Goal: Task Accomplishment & Management: Manage account settings

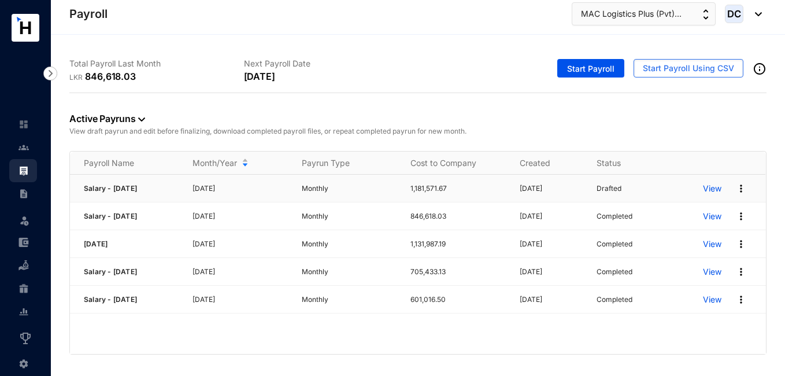
click at [716, 188] on p "View" at bounding box center [712, 189] width 18 height 12
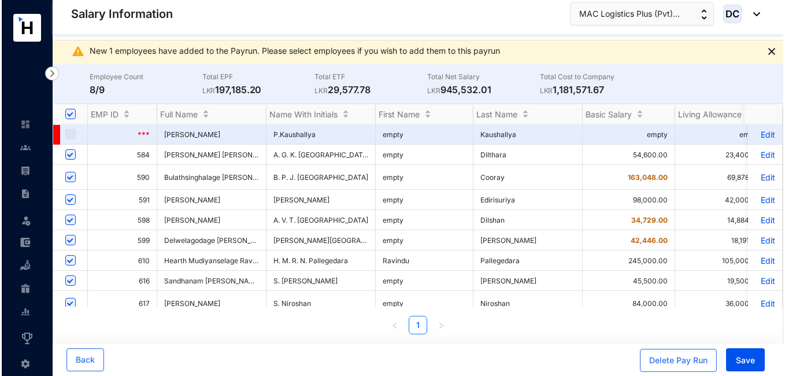
scroll to position [18, 0]
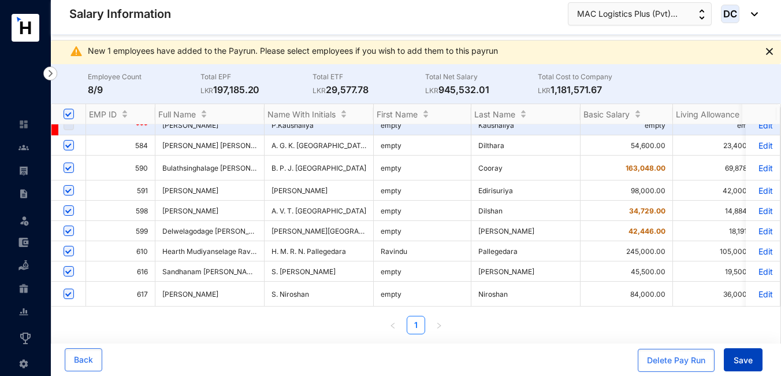
click at [741, 361] on span "Save" at bounding box center [743, 360] width 19 height 12
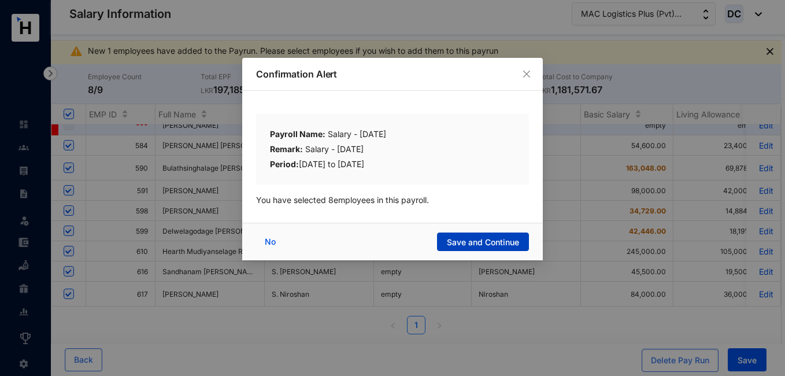
click at [477, 240] on span "Save and Continue" at bounding box center [483, 242] width 72 height 12
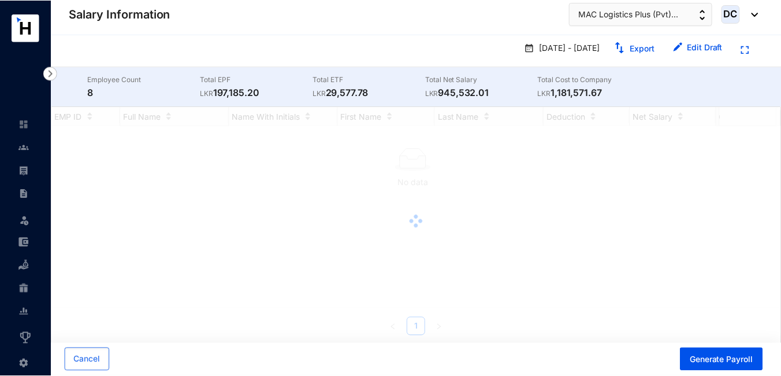
scroll to position [0, 0]
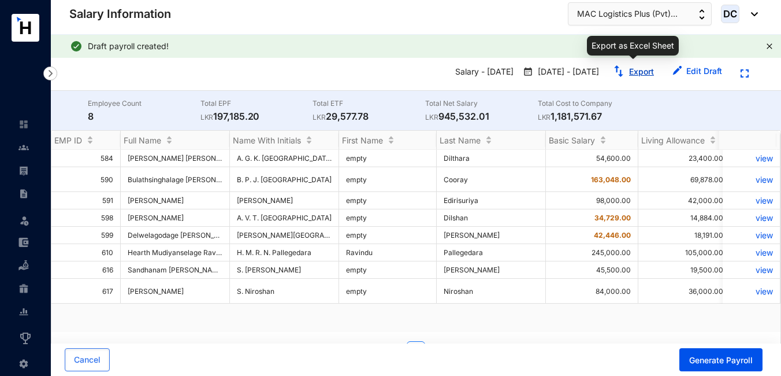
click at [642, 68] on link "Export" at bounding box center [641, 71] width 25 height 10
click at [20, 144] on img at bounding box center [23, 147] width 10 height 10
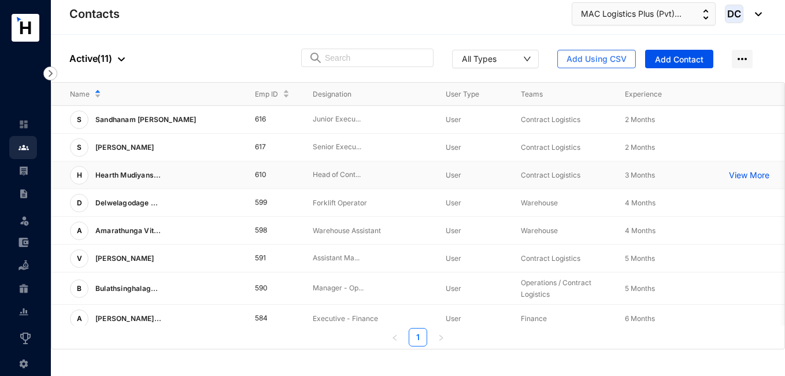
click at [262, 174] on td "610" at bounding box center [265, 175] width 58 height 28
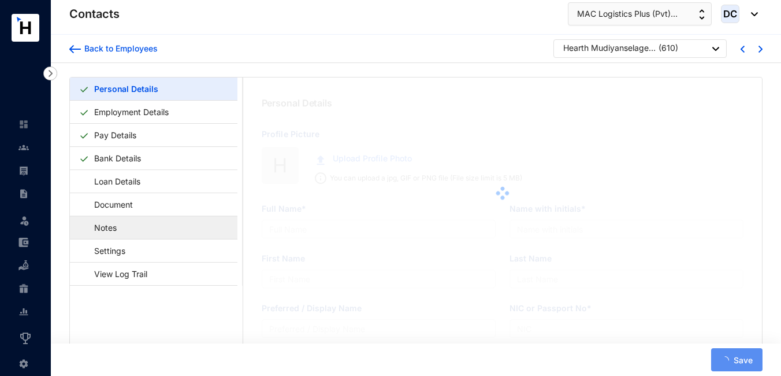
type input "Hearth Mudiyanselage Ravindu Navodya Pallegedara"
type input "H. M. R. N. Pallegedara"
type input "Ravindu"
type input "Pallegedara"
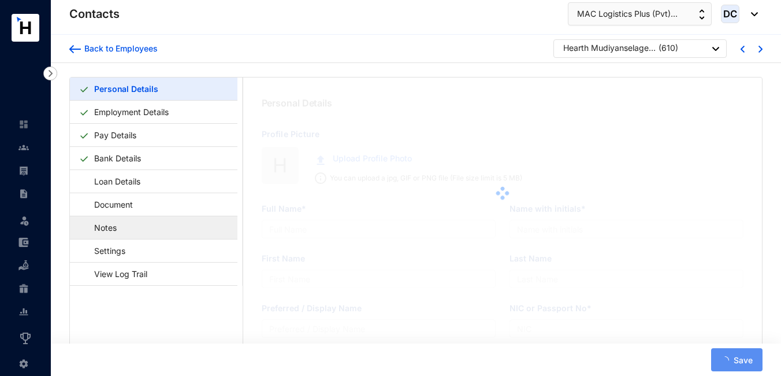
type input "933134237V"
type input "0773733441"
type input "[STREET_ADDRESS] Eliya"
radio input "true"
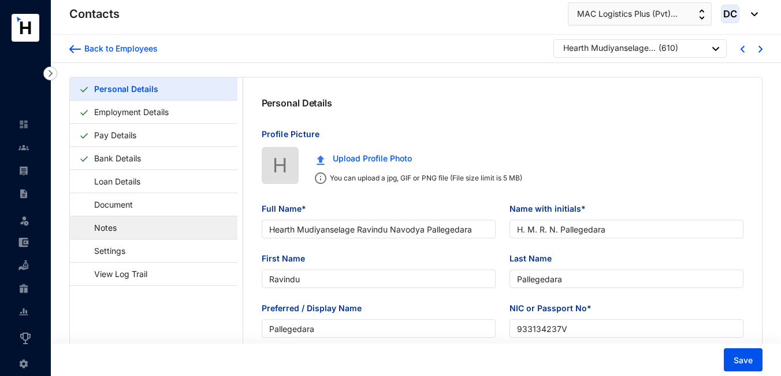
type input "[DATE]"
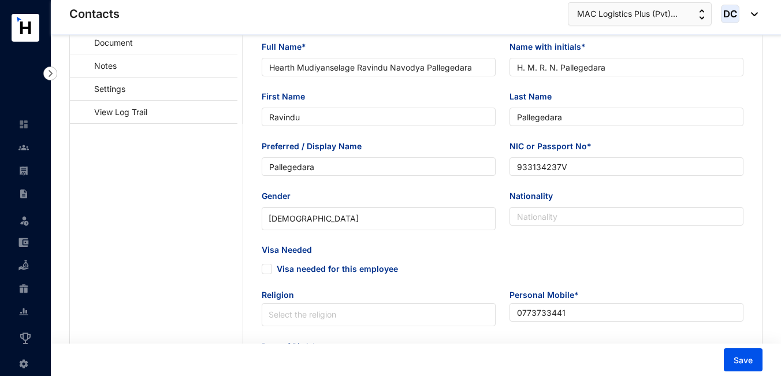
scroll to position [161, 0]
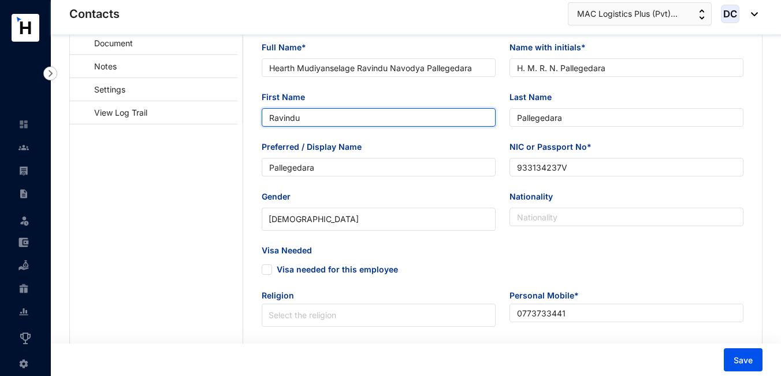
click at [325, 118] on input "Ravindu" at bounding box center [379, 117] width 234 height 18
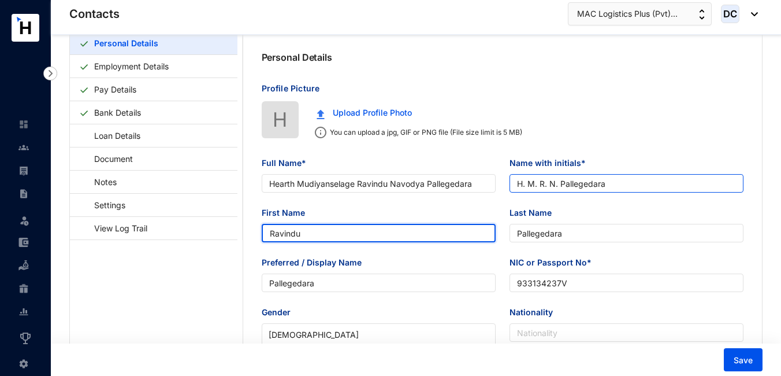
scroll to position [0, 0]
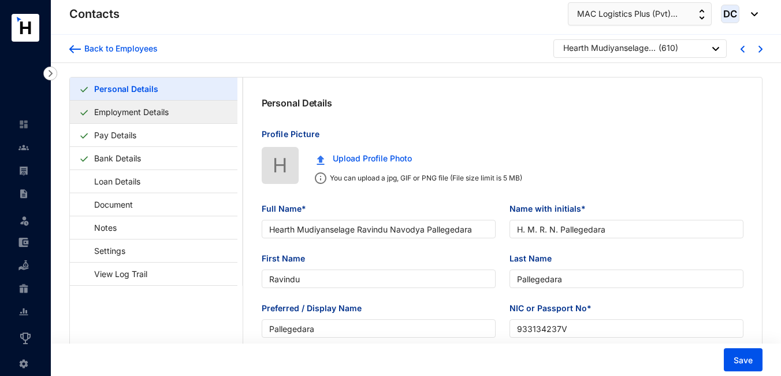
click at [143, 119] on link "Employment Details" at bounding box center [132, 112] width 84 height 24
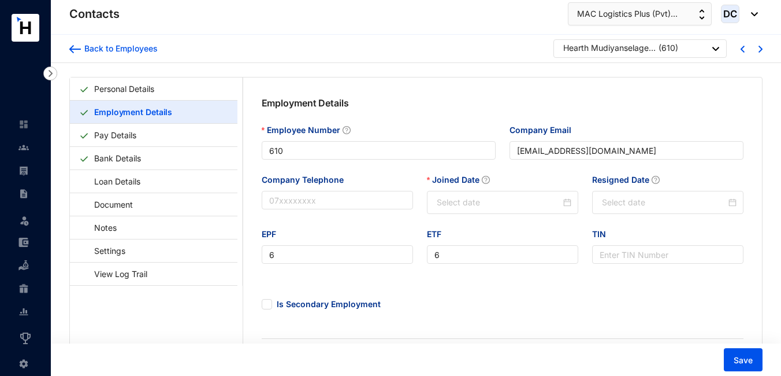
type input "[DATE]"
click at [466, 266] on div "ETF 6" at bounding box center [502, 253] width 165 height 50
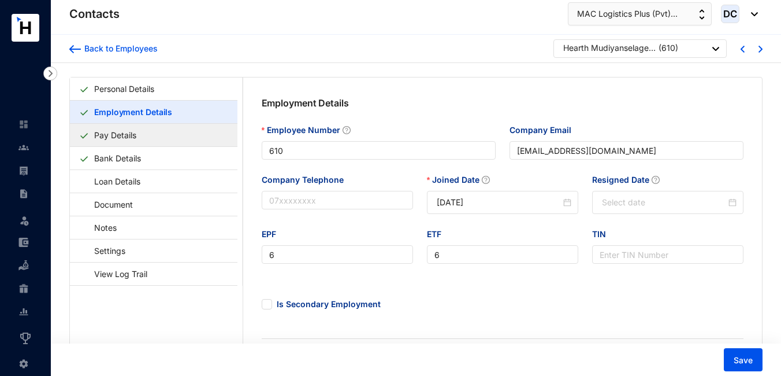
click at [141, 129] on link "Pay Details" at bounding box center [115, 135] width 51 height 24
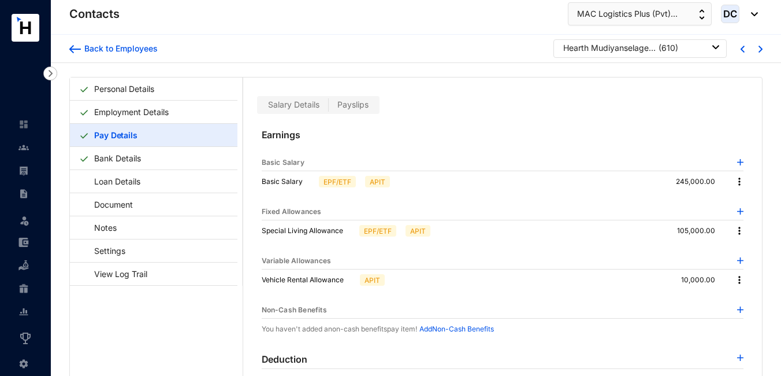
scroll to position [28, 0]
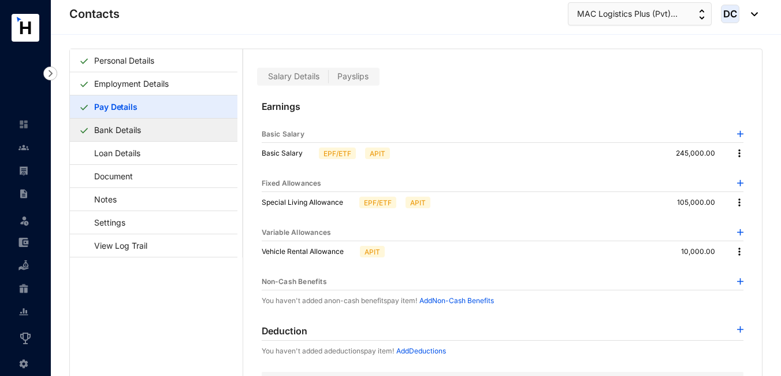
click at [121, 134] on link "Bank Details" at bounding box center [118, 130] width 56 height 24
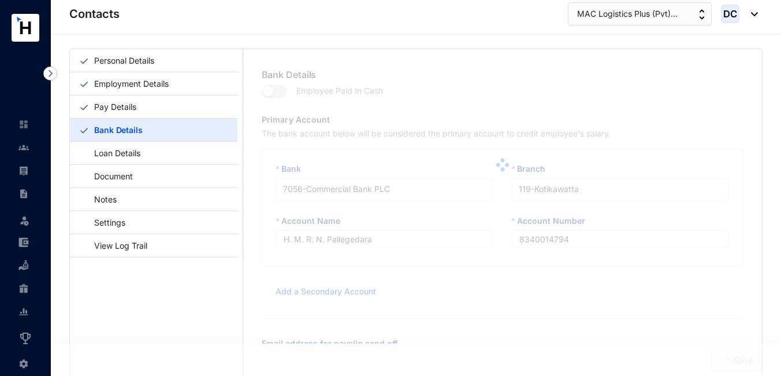
type input "H. M. R. N. Pallegedara"
type input "8340014794"
type input "[EMAIL_ADDRESS][DOMAIN_NAME]"
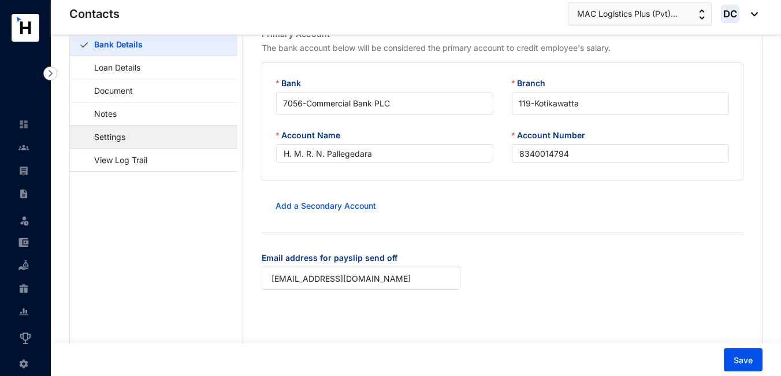
click at [109, 136] on link "Settings" at bounding box center [104, 137] width 50 height 24
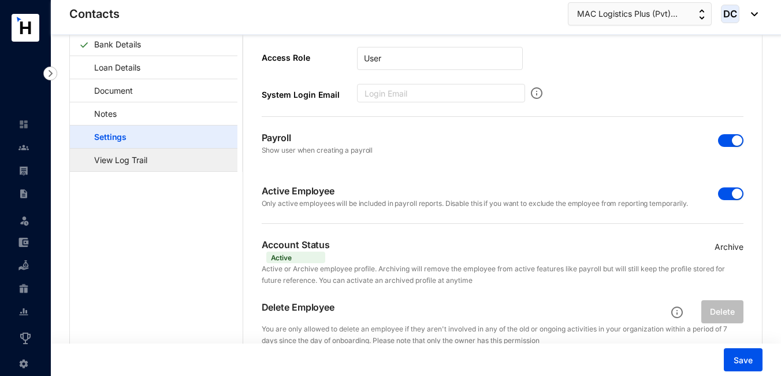
click at [150, 170] on link "View Log Trail" at bounding box center [115, 160] width 72 height 24
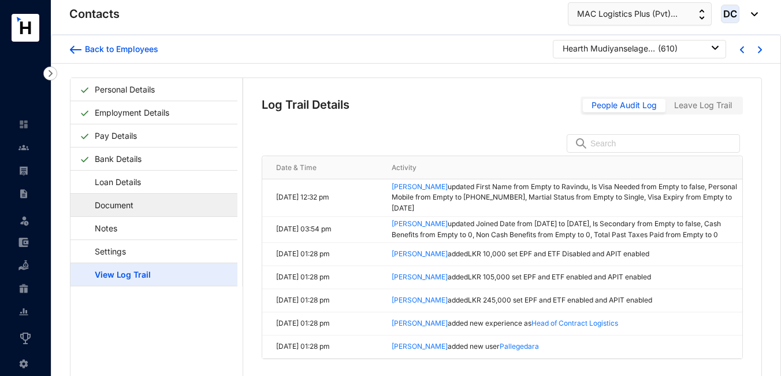
click at [121, 200] on link "Document" at bounding box center [109, 205] width 58 height 24
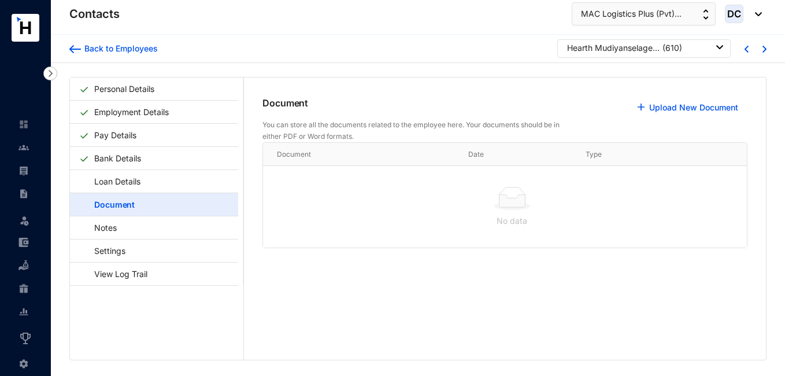
click at [21, 364] on img at bounding box center [23, 363] width 10 height 10
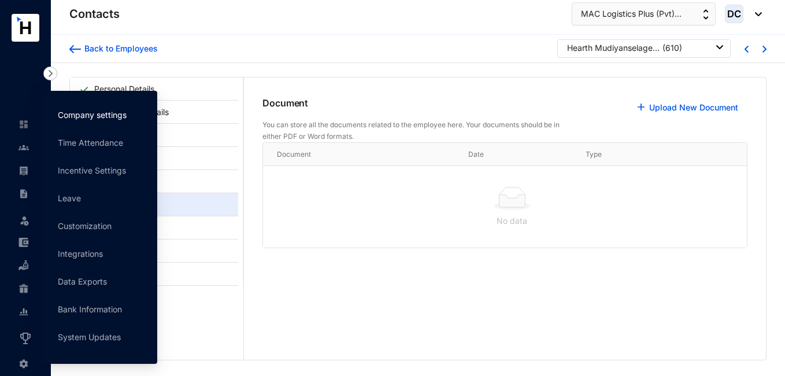
click at [92, 113] on link "Company settings" at bounding box center [92, 115] width 69 height 10
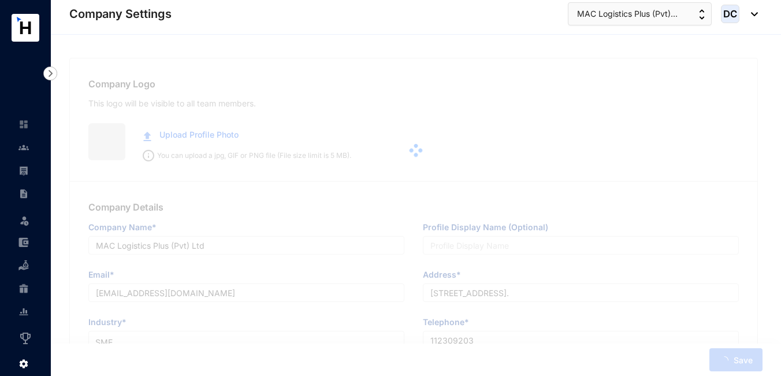
type input "MAC Logistics Plus (Pvt) Ltd"
type input "[EMAIL_ADDRESS][DOMAIN_NAME]"
type input "[STREET_ADDRESS]."
type input "112309203"
type input "A"
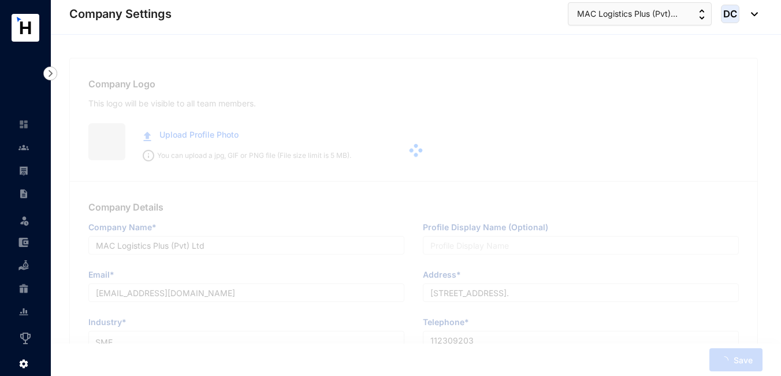
type input "30809"
type input "8"
type input "30"
radio input "true"
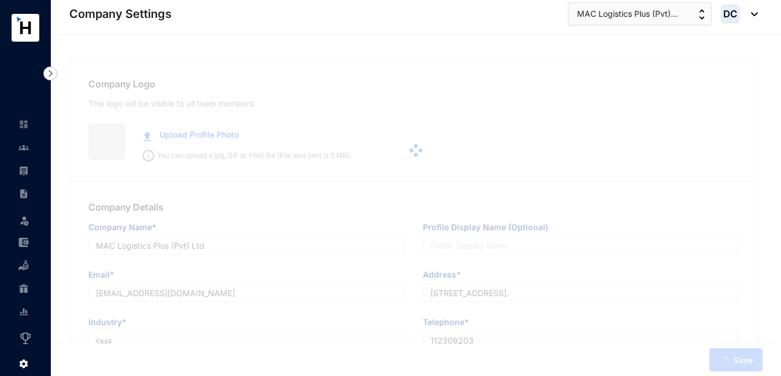
checkbox input "true"
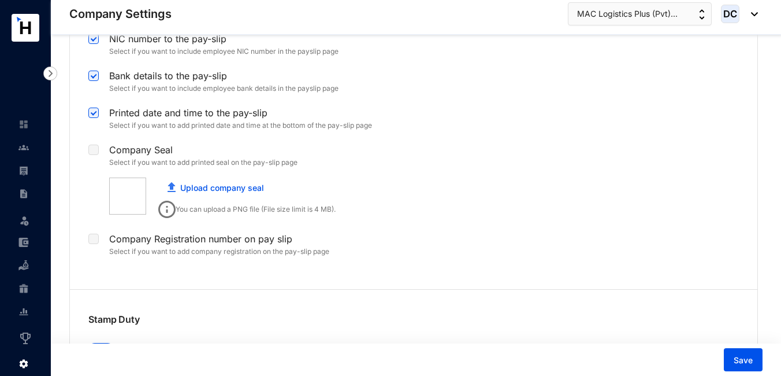
scroll to position [2548, 0]
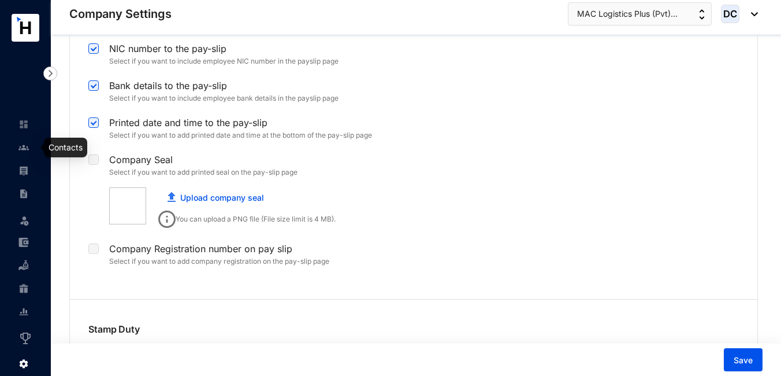
click at [21, 145] on img at bounding box center [23, 147] width 10 height 10
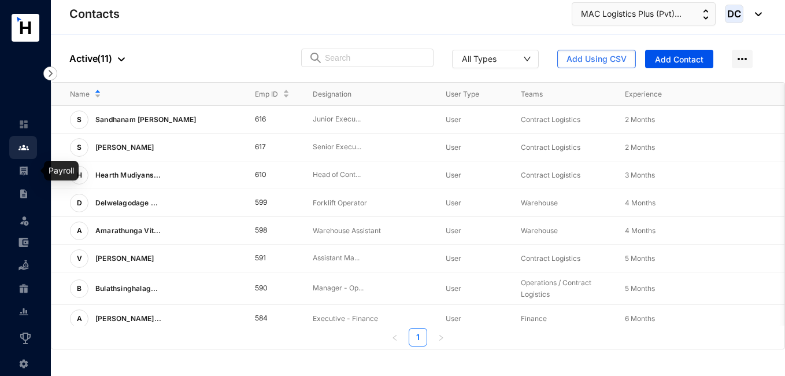
click at [18, 172] on img at bounding box center [23, 170] width 10 height 10
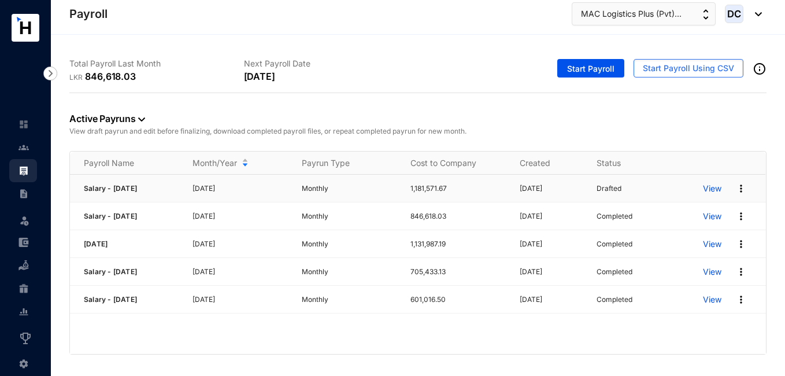
click at [735, 192] on img at bounding box center [741, 189] width 12 height 12
click at [708, 186] on p "View" at bounding box center [712, 189] width 18 height 12
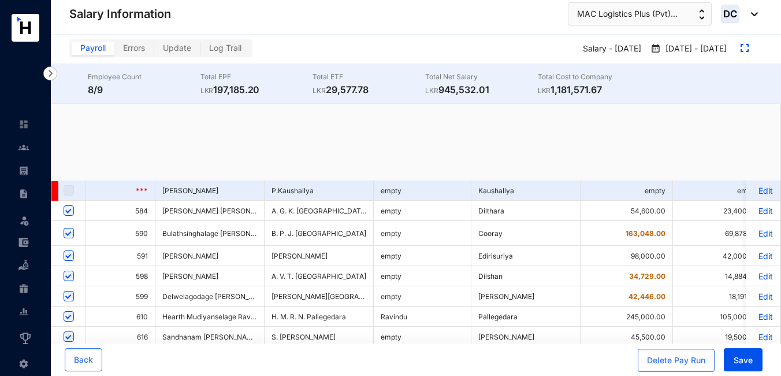
checkbox input "true"
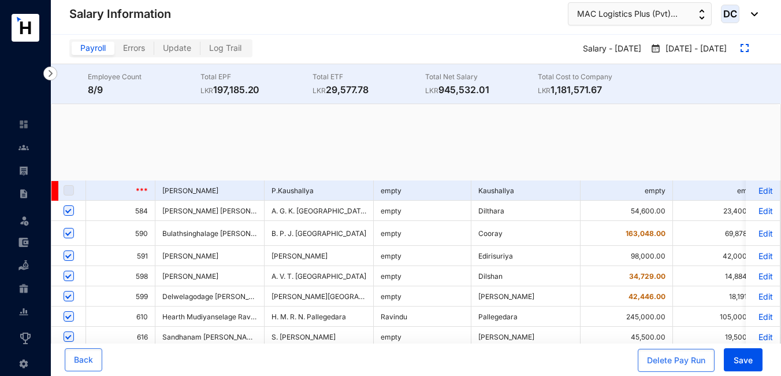
checkbox input "true"
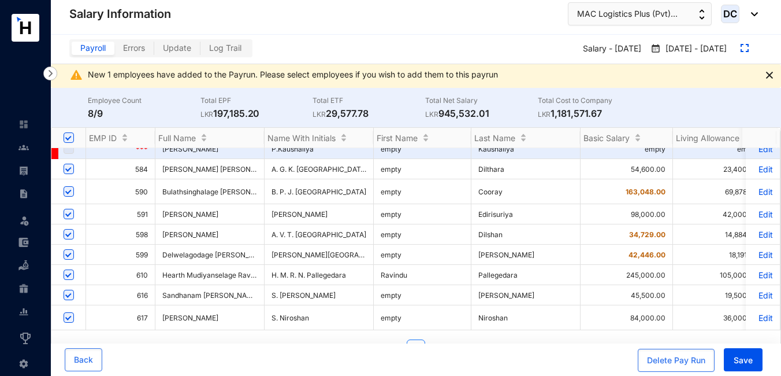
click at [754, 270] on p "Edit" at bounding box center [763, 275] width 20 height 10
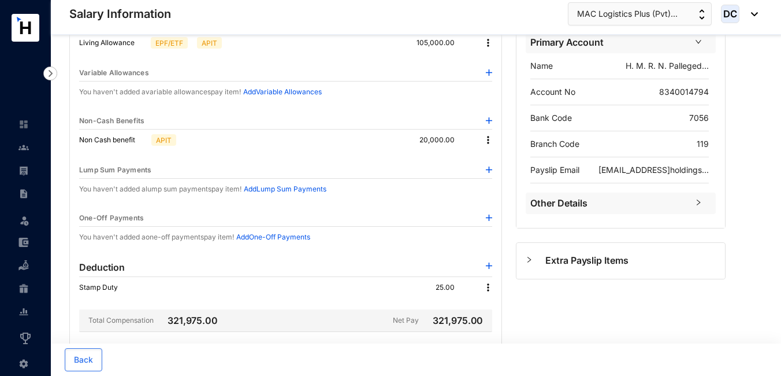
click at [562, 194] on div "Other Details" at bounding box center [621, 202] width 190 height 21
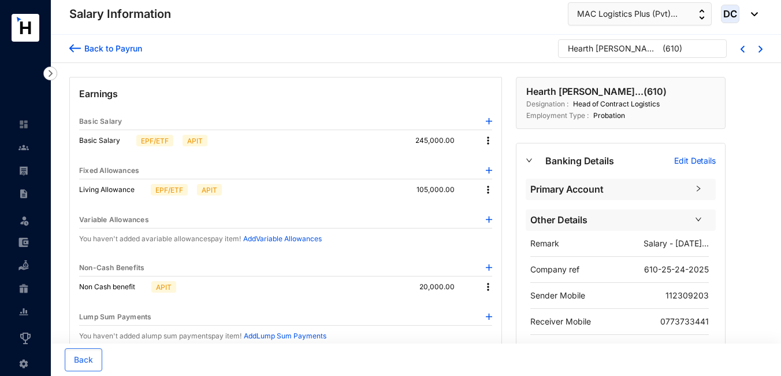
click at [99, 54] on div "Back to Payrun" at bounding box center [111, 48] width 61 height 12
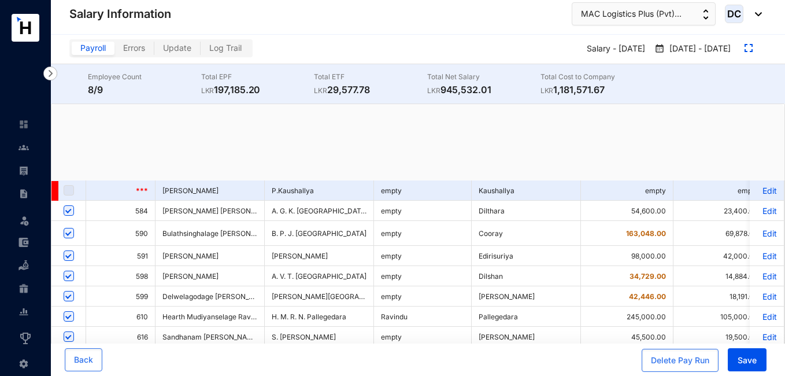
checkbox input "true"
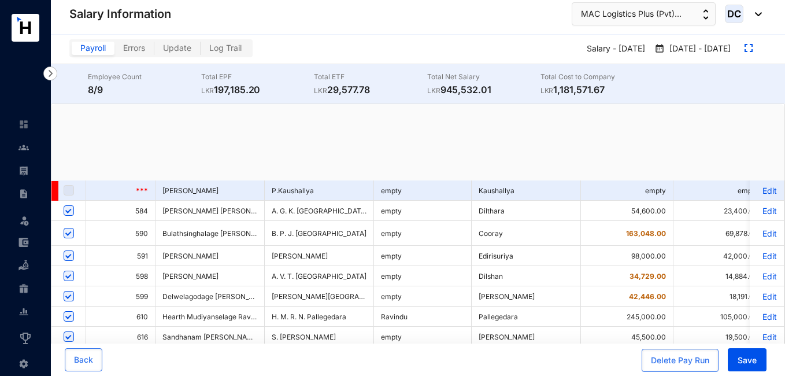
checkbox input "true"
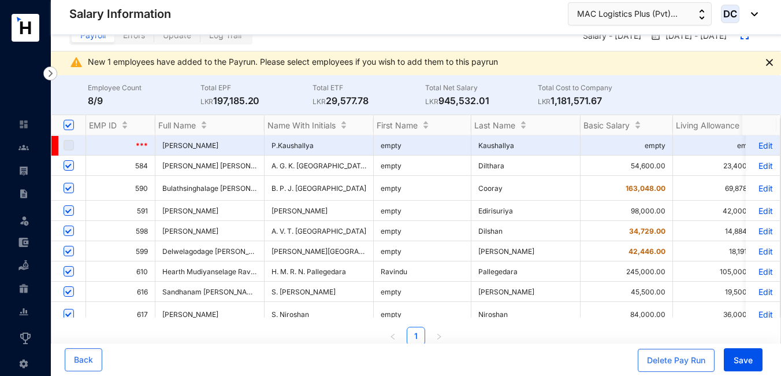
scroll to position [24, 0]
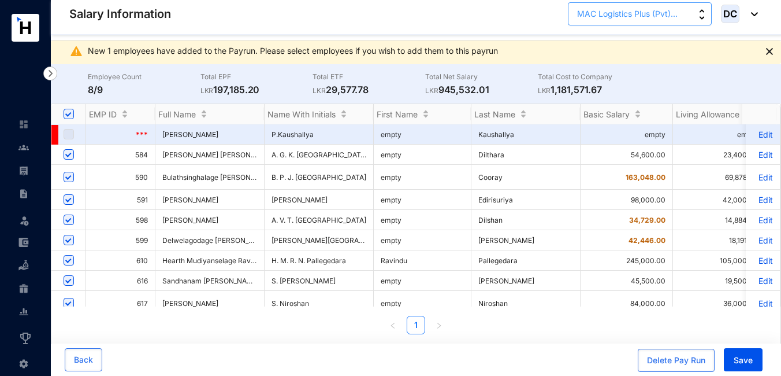
click at [692, 9] on button "MAC Logistics Plus (Pvt)..." at bounding box center [640, 13] width 144 height 23
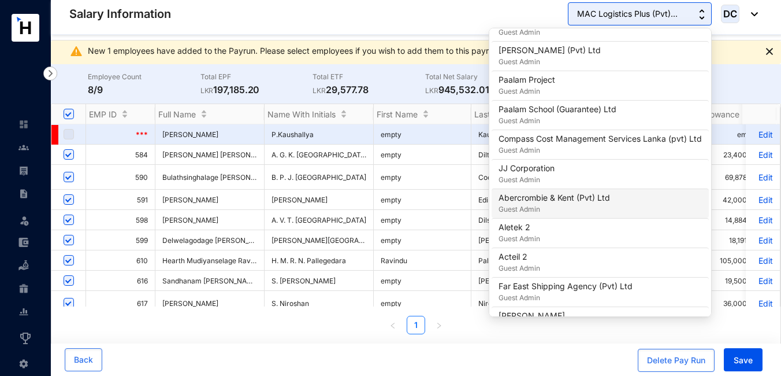
scroll to position [1001, 0]
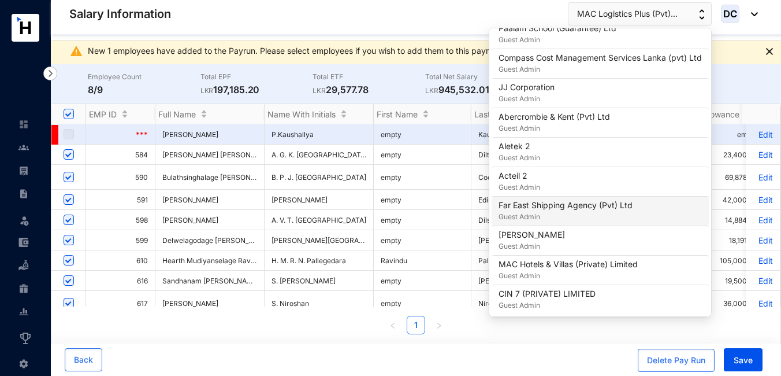
click at [608, 207] on p "Far East Shipping Agency (Pvt) Ltd" at bounding box center [566, 205] width 134 height 12
